Goal: Task Accomplishment & Management: Use online tool/utility

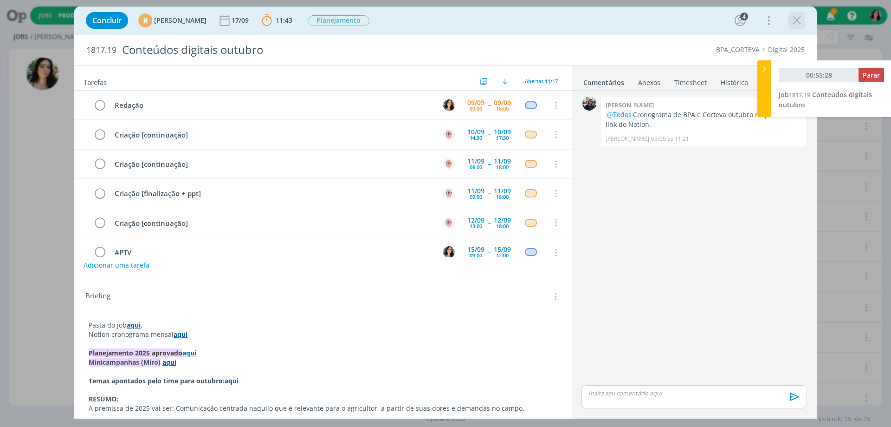
click at [791, 21] on icon "dialog" at bounding box center [797, 20] width 14 height 14
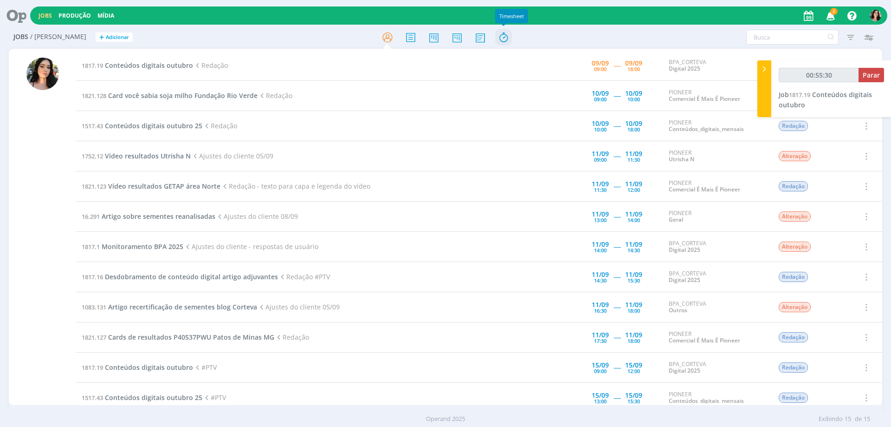
click at [508, 37] on icon at bounding box center [503, 37] width 17 height 18
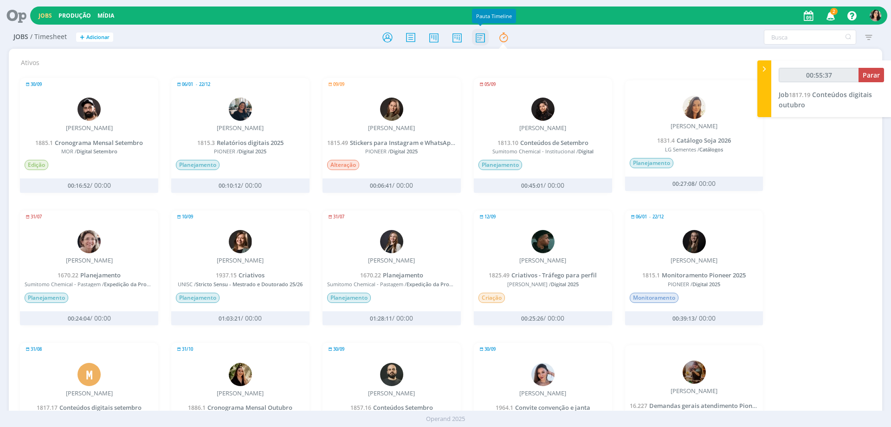
click at [481, 37] on icon at bounding box center [480, 37] width 17 height 18
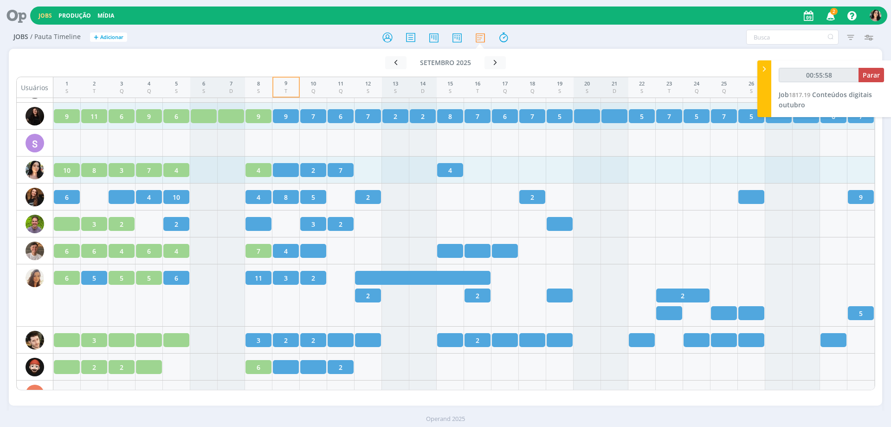
scroll to position [1331, 0]
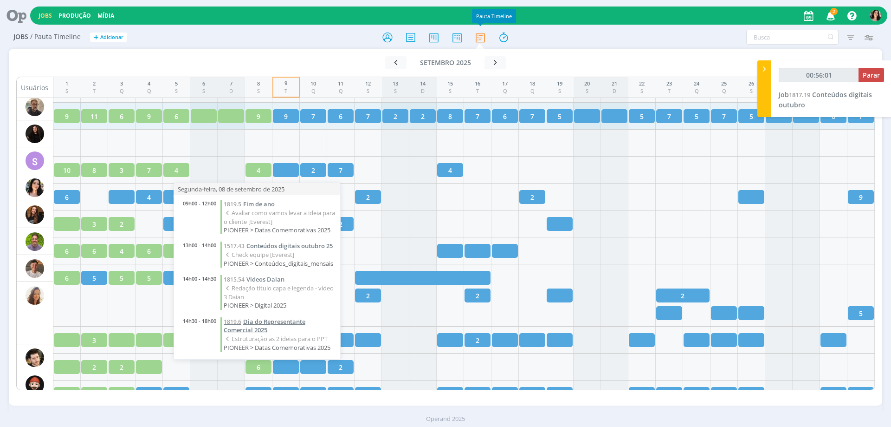
click at [287, 320] on span "Dia do Representante Comercial 2025" at bounding box center [265, 325] width 82 height 17
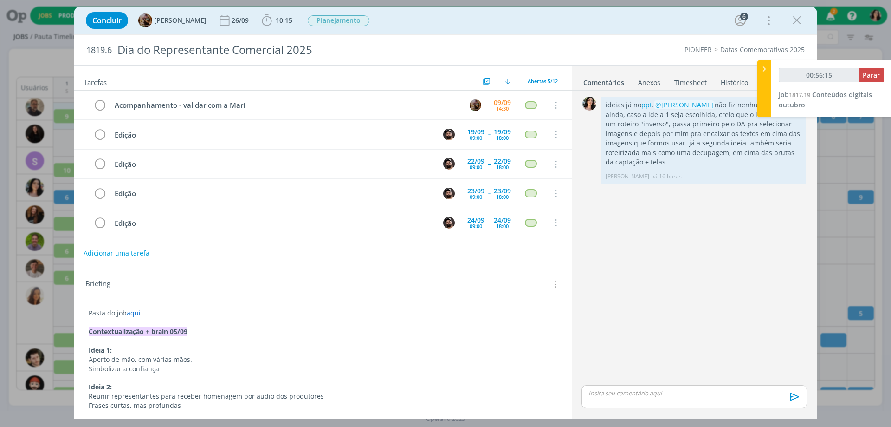
type input "00:56:16"
click at [760, 92] on div at bounding box center [765, 88] width 14 height 57
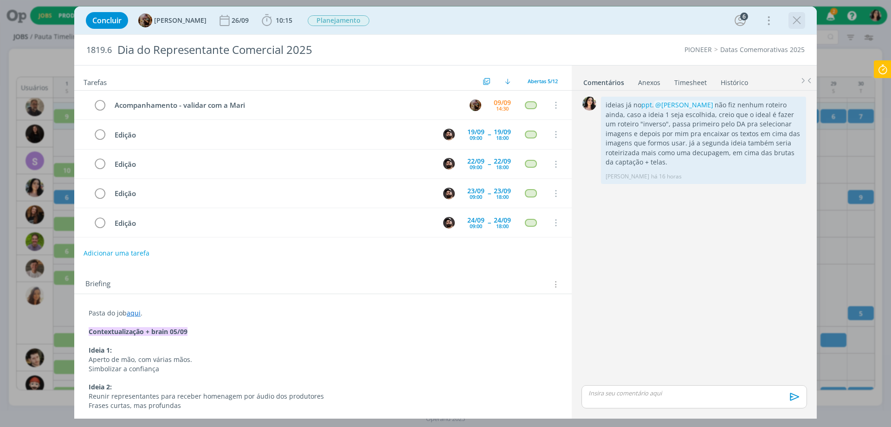
click at [798, 24] on icon "dialog" at bounding box center [797, 20] width 14 height 14
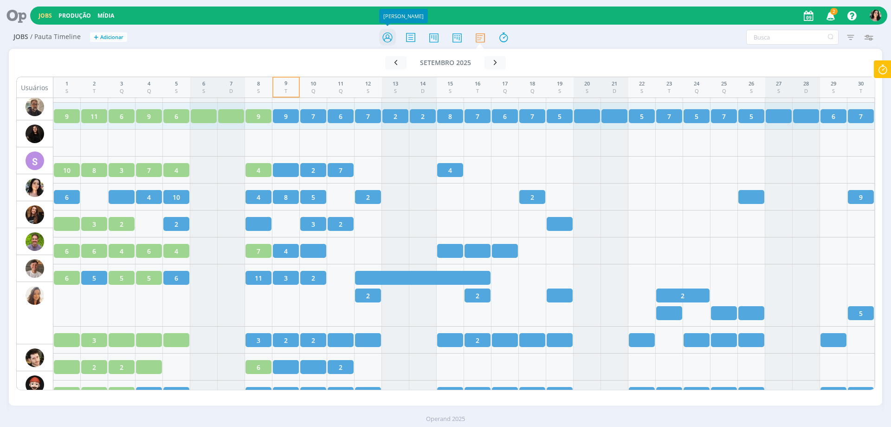
click at [388, 32] on icon at bounding box center [387, 37] width 17 height 18
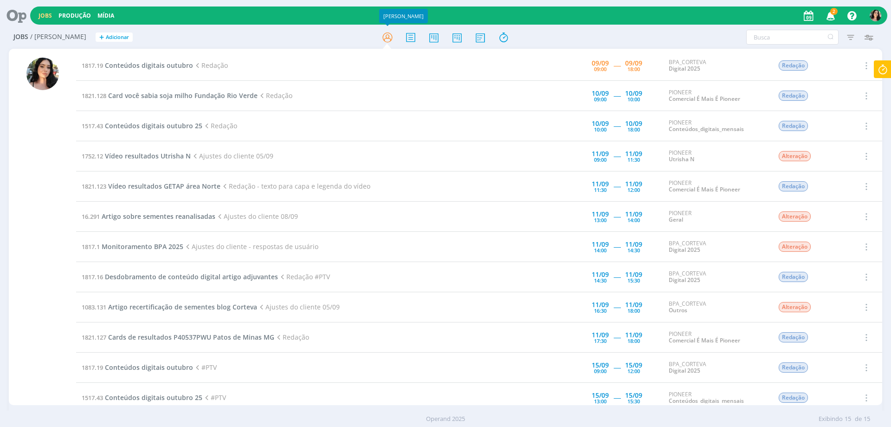
click at [883, 66] on icon at bounding box center [883, 69] width 17 height 18
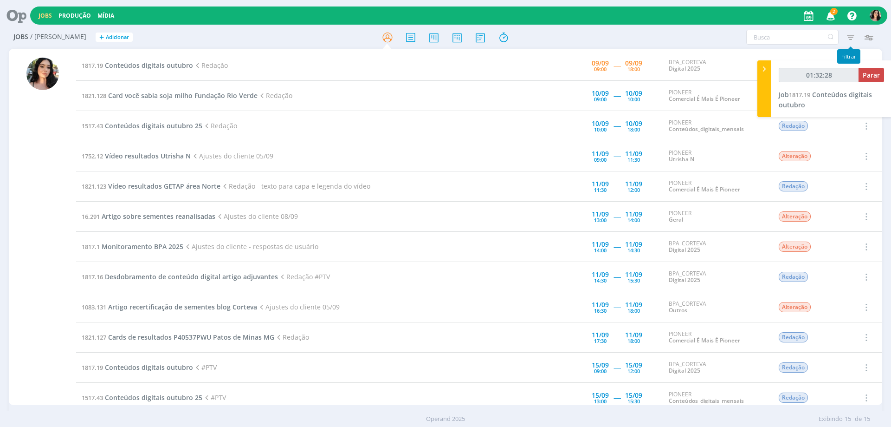
type input "01:32:29"
click at [875, 73] on span "Parar" at bounding box center [871, 75] width 17 height 9
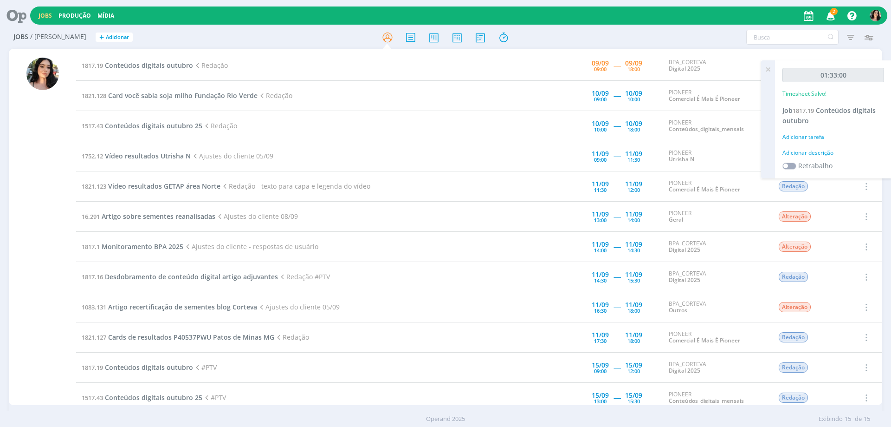
click at [807, 154] on div "Adicionar descrição" at bounding box center [834, 153] width 102 height 8
click at [807, 154] on textarea at bounding box center [833, 167] width 97 height 33
type textarea "Redação."
click at [862, 227] on span "Salvar" at bounding box center [868, 227] width 19 height 9
click at [158, 65] on span "Conteúdos digitais outubro" at bounding box center [149, 65] width 88 height 9
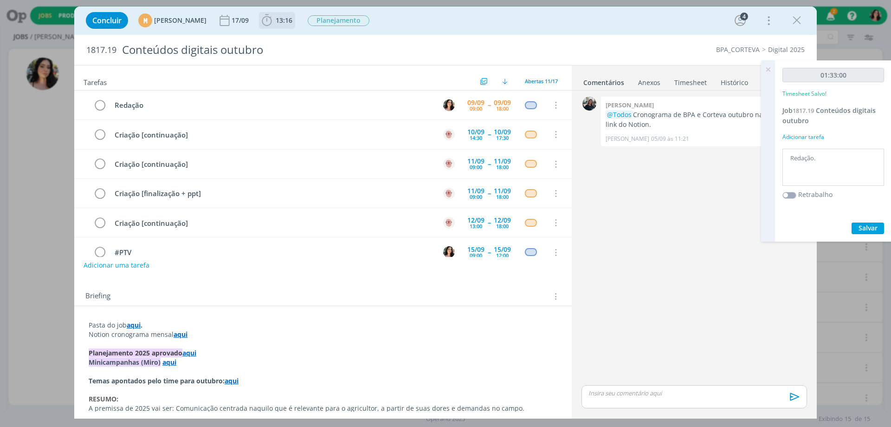
click at [274, 14] on icon "dialog" at bounding box center [267, 20] width 14 height 14
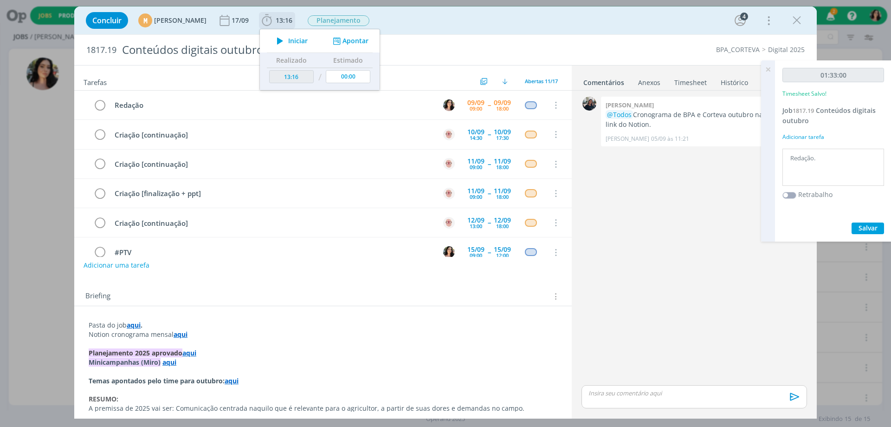
click at [288, 41] on icon "dialog" at bounding box center [280, 41] width 16 height 12
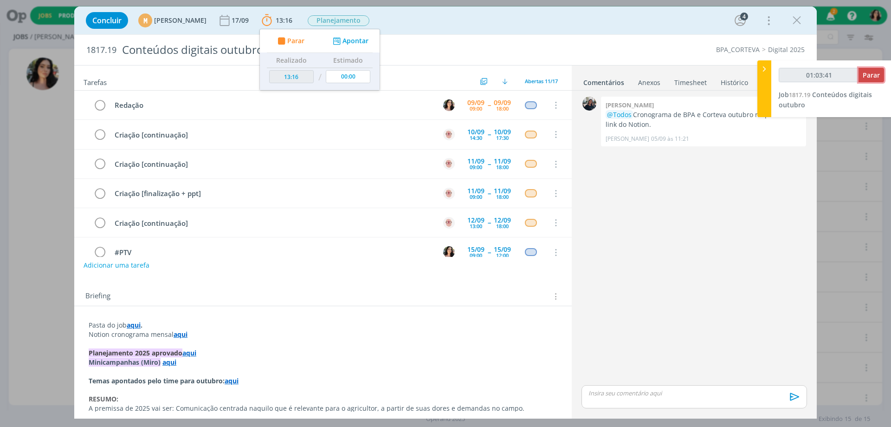
click at [874, 74] on span "Parar" at bounding box center [871, 75] width 17 height 9
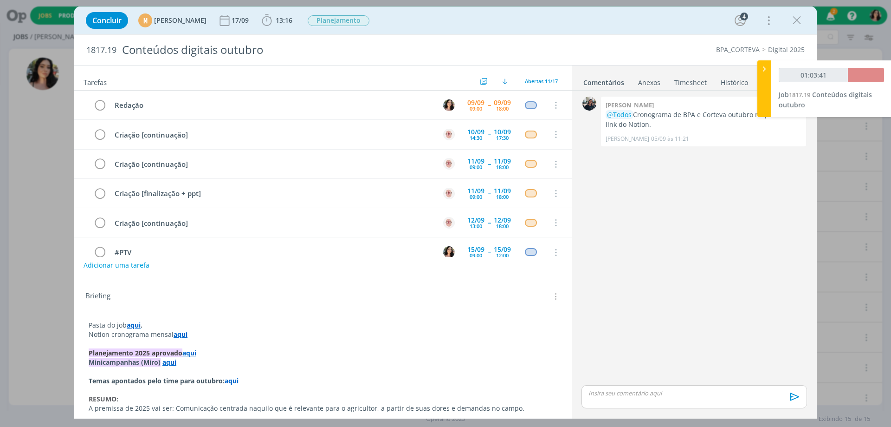
type input "01:04:00"
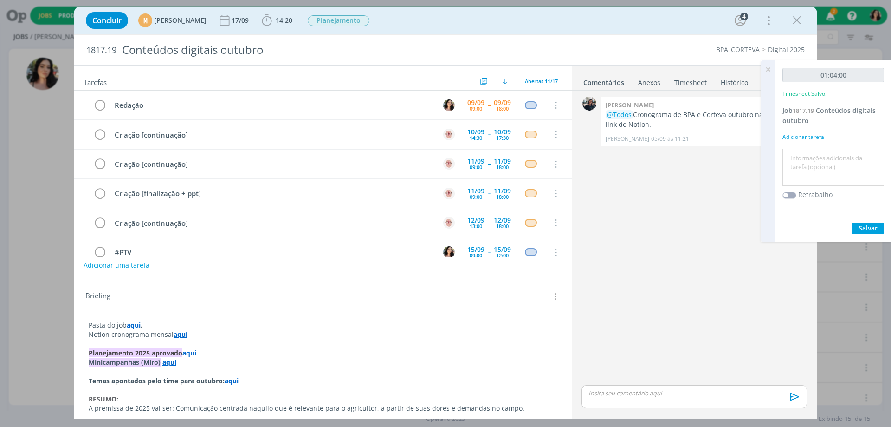
click at [817, 164] on textarea at bounding box center [833, 167] width 97 height 33
type textarea "Redação."
click at [868, 222] on button "Salvar" at bounding box center [868, 228] width 32 height 12
